Goal: Browse casually

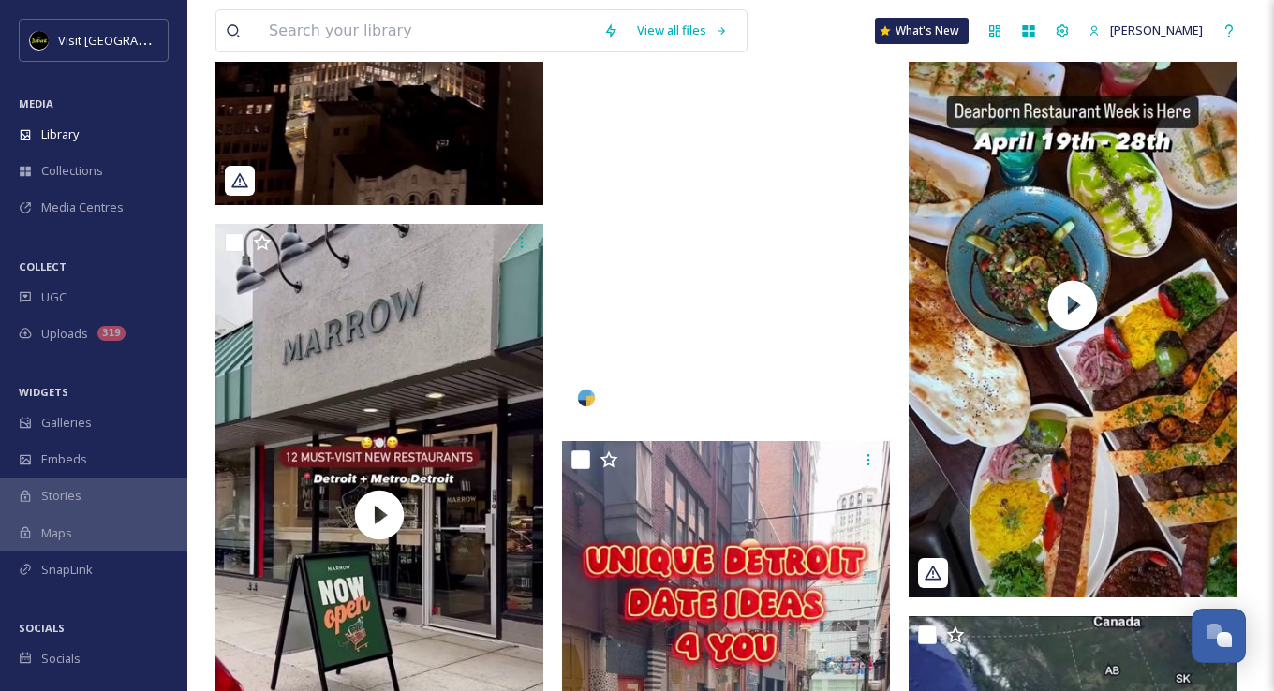
scroll to position [5993, 0]
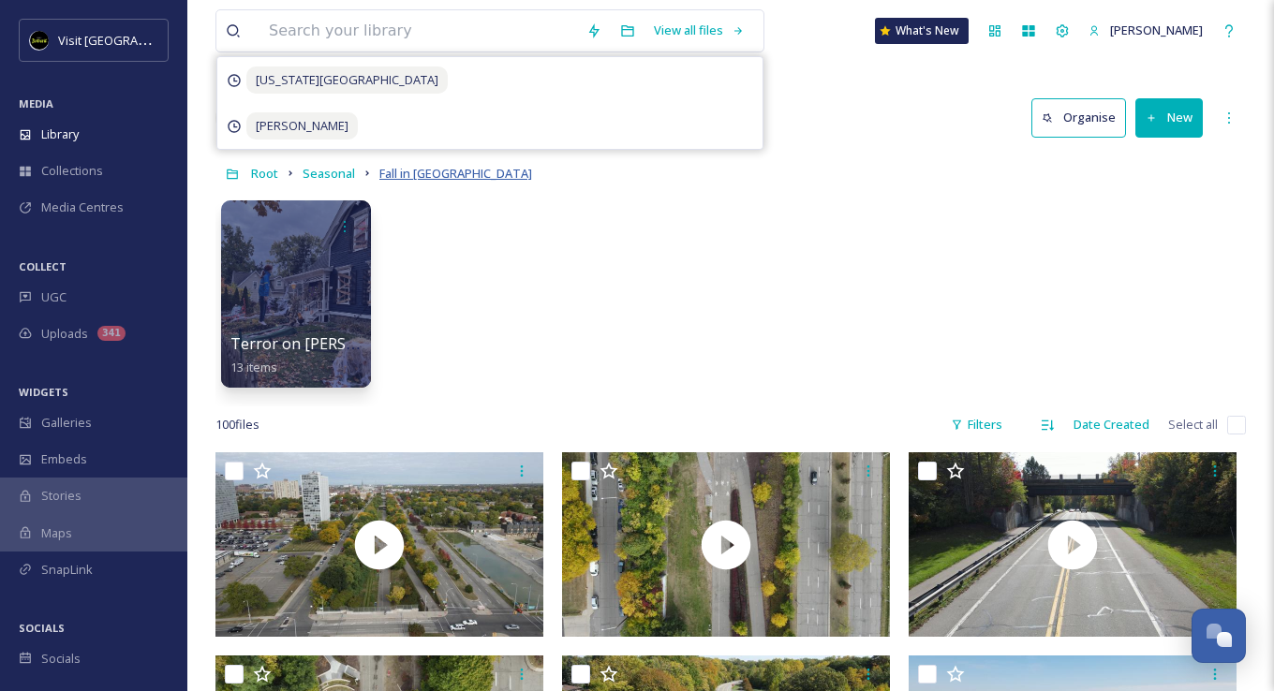
click at [412, 176] on span "Fall in Detroit" at bounding box center [455, 173] width 153 height 17
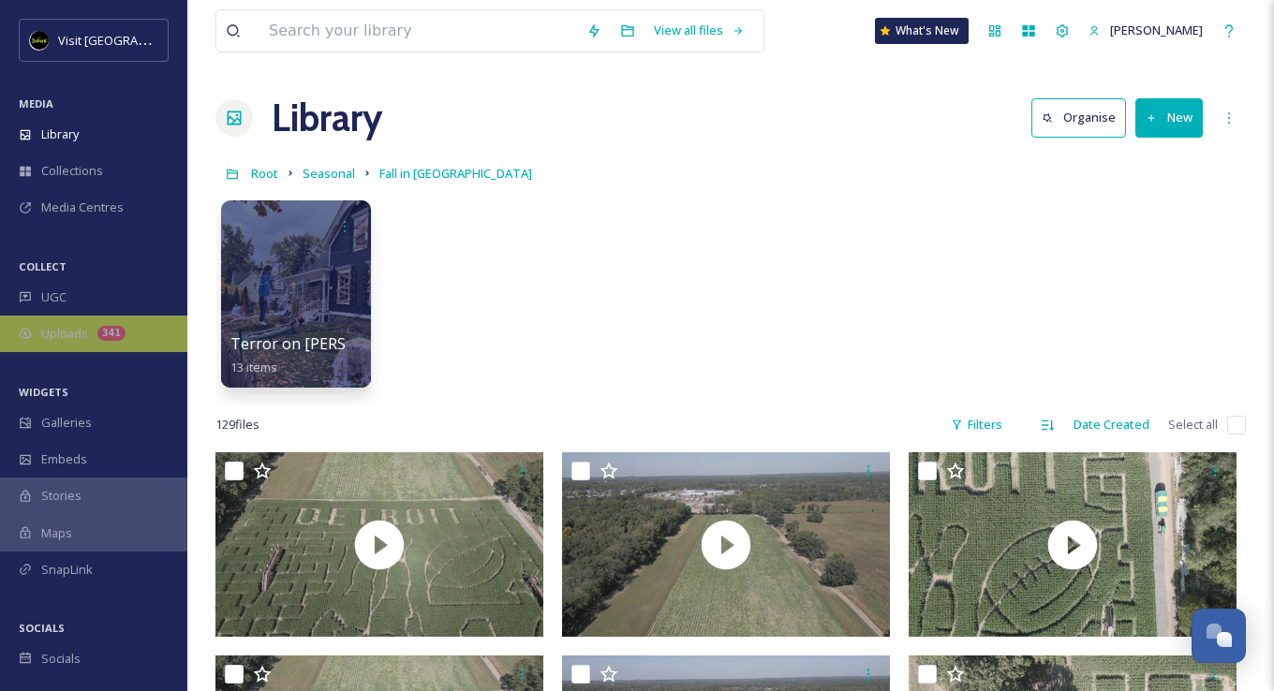
click at [79, 332] on span "Uploads" at bounding box center [64, 334] width 47 height 18
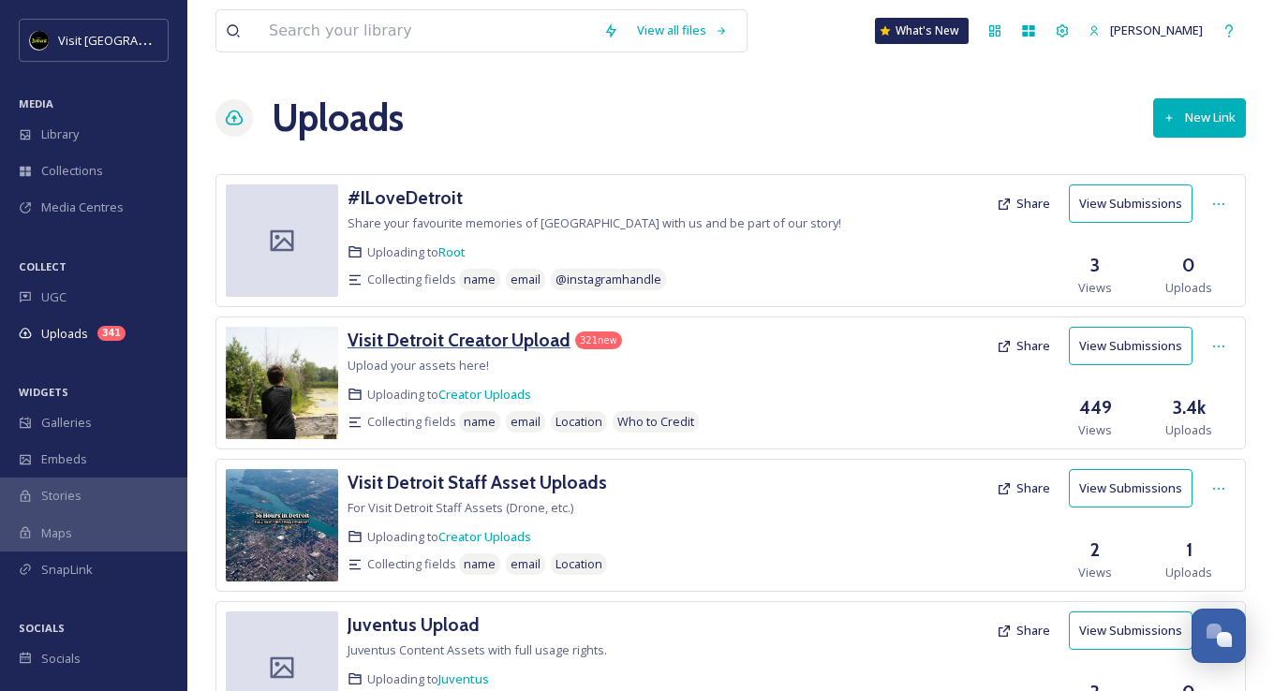
click at [440, 329] on h3 "Visit Detroit Creator Upload" at bounding box center [458, 340] width 223 height 22
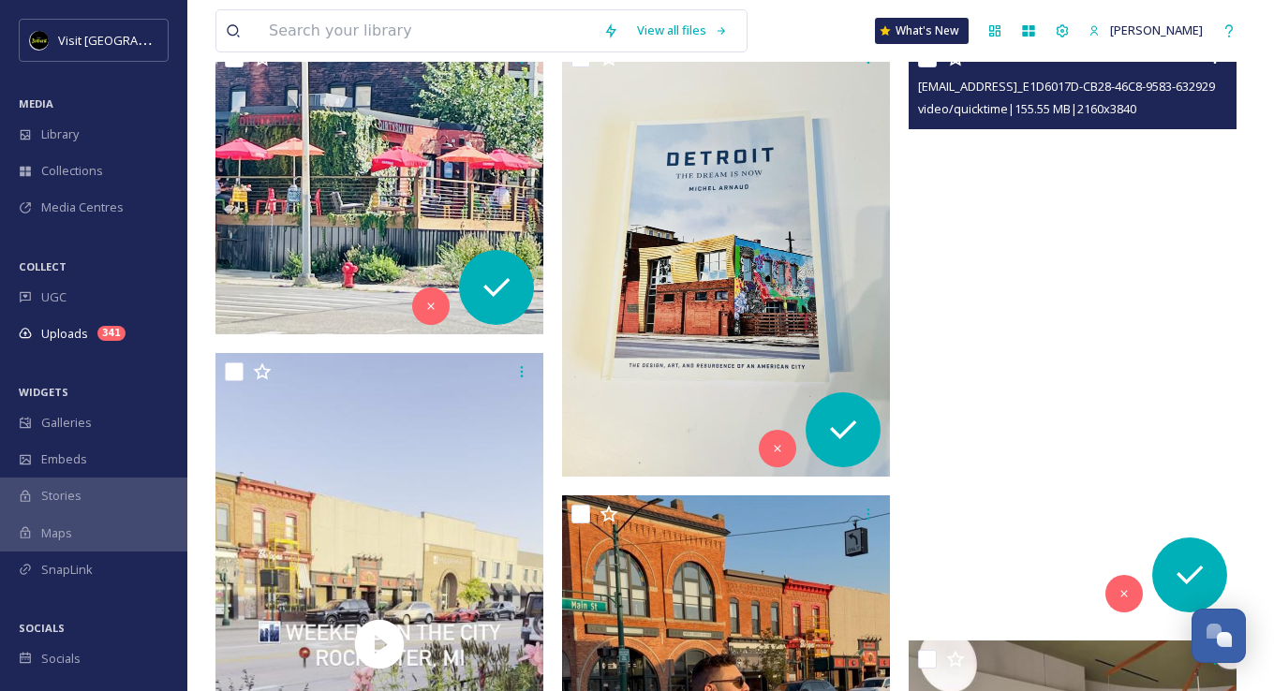
scroll to position [1405, 0]
